Goal: Transaction & Acquisition: Purchase product/service

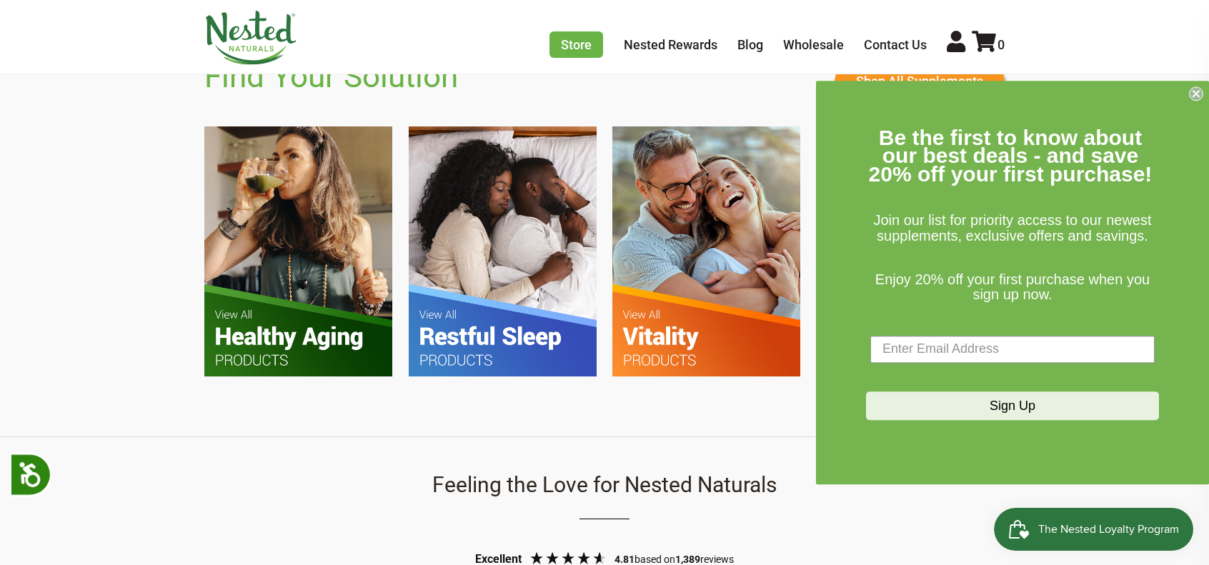
scroll to position [953, 0]
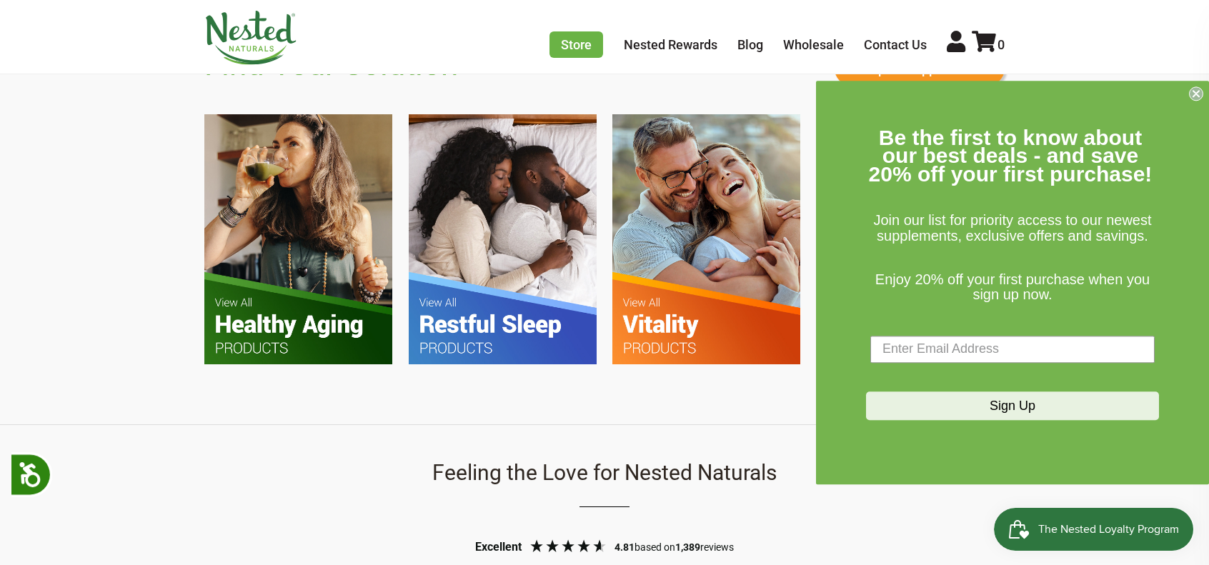
click at [1199, 92] on circle "Close dialog" at bounding box center [1197, 93] width 14 height 14
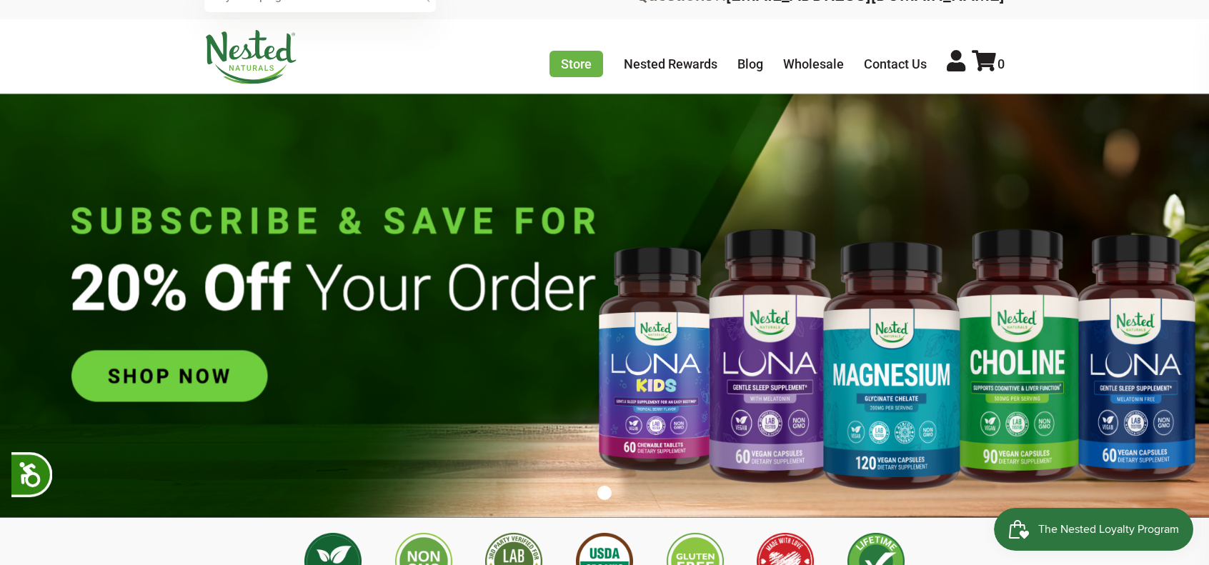
scroll to position [0, 0]
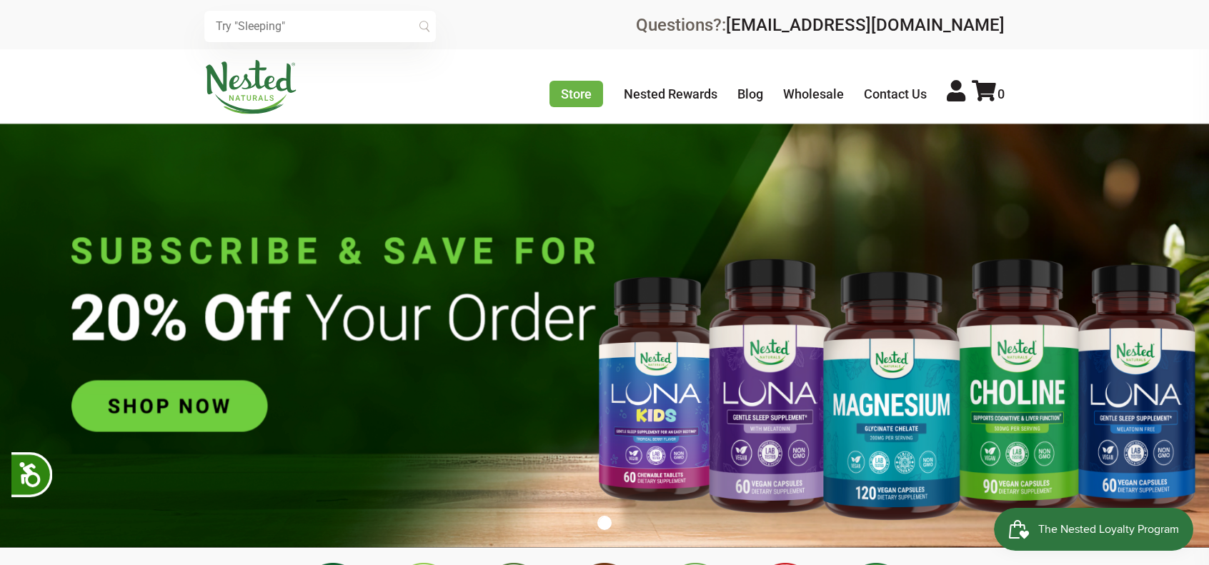
click at [308, 34] on input "text" at bounding box center [320, 26] width 232 height 31
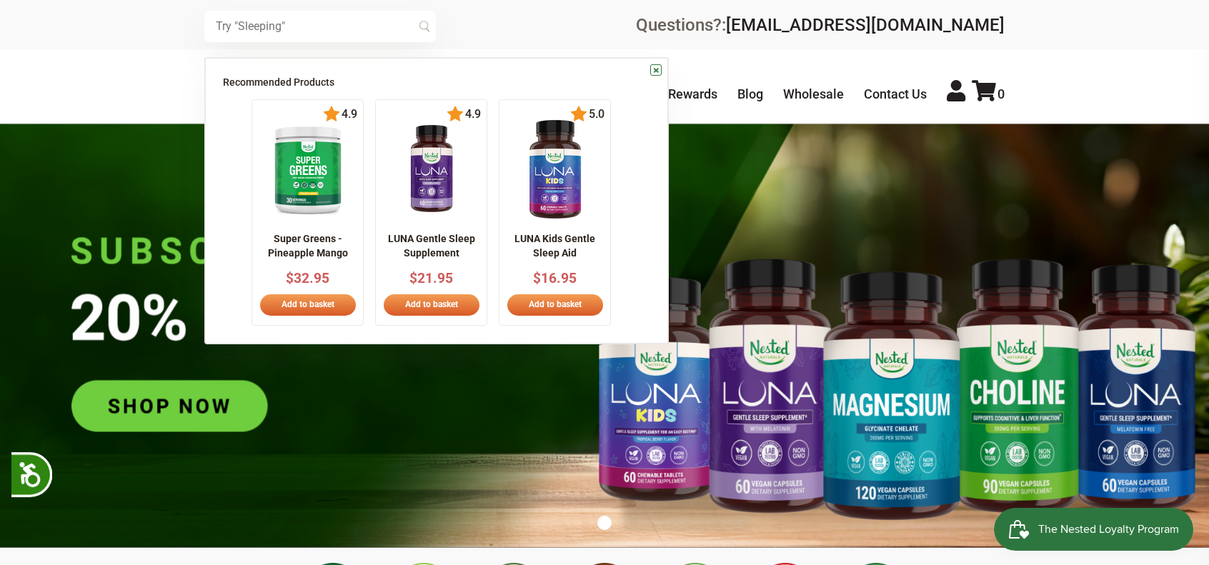
scroll to position [0, 251]
type input "omega"
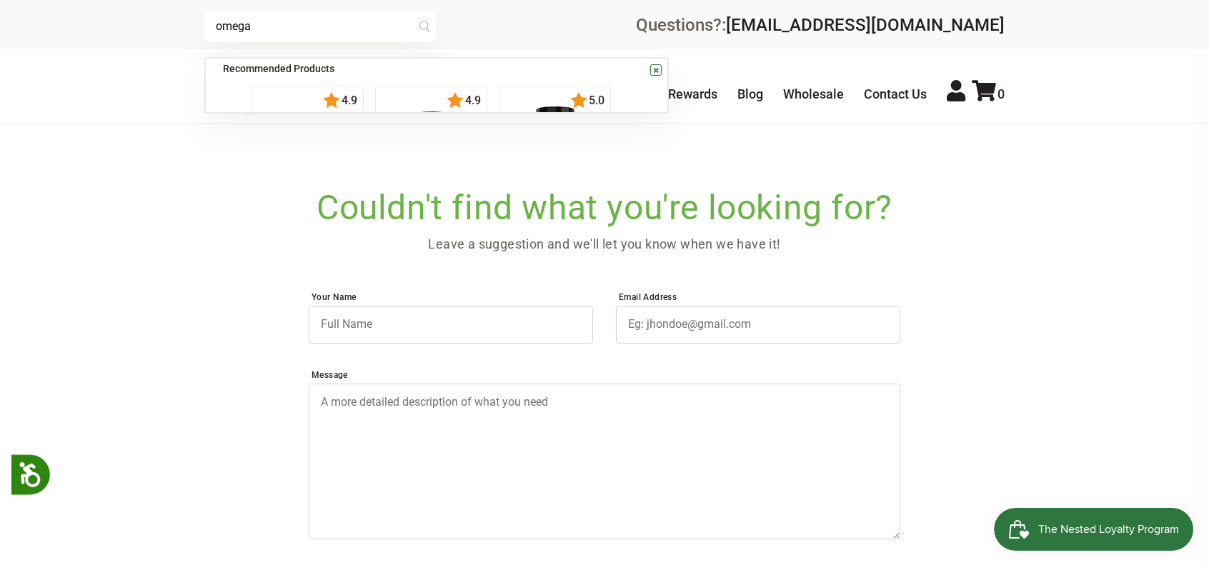
click at [318, 29] on input "omega" at bounding box center [320, 26] width 232 height 31
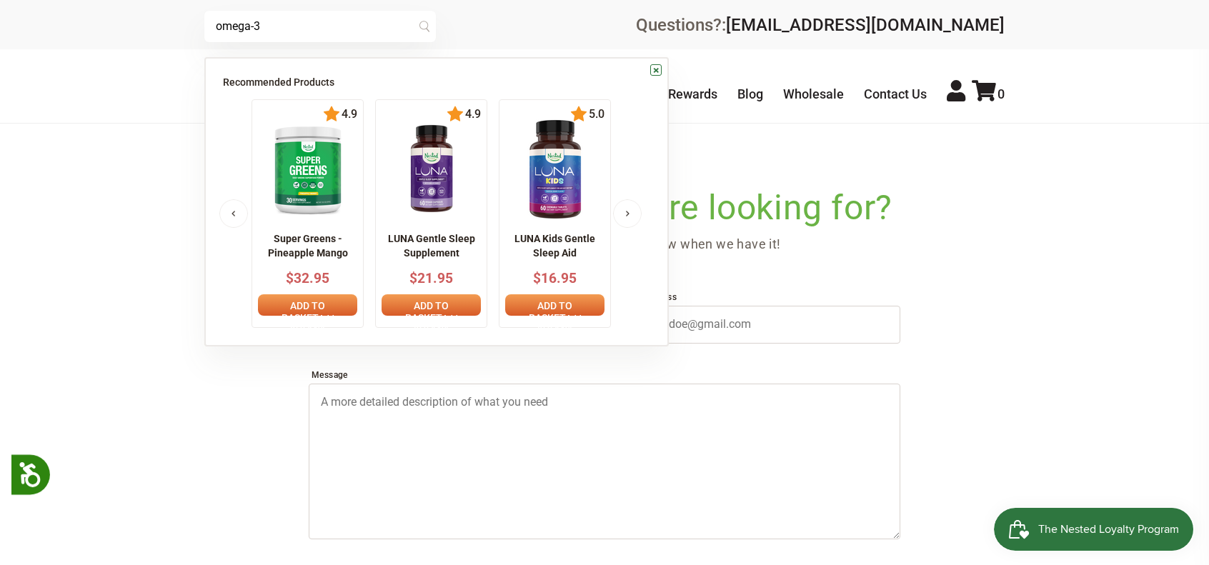
type input "omega-3"
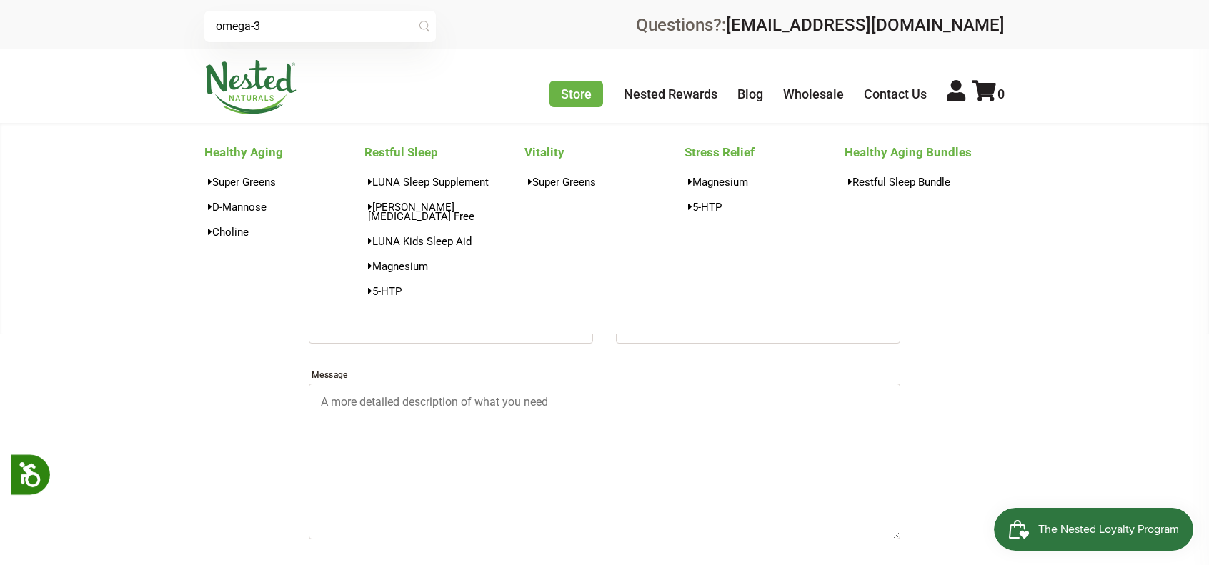
click at [565, 107] on li "Store Healthy Aging Super Greens D-Mannose Choline Restful Sleep LUNA Sleep Sup…" at bounding box center [577, 95] width 54 height 24
click at [565, 105] on link "Store" at bounding box center [577, 94] width 54 height 26
